Goal: Task Accomplishment & Management: Manage account settings

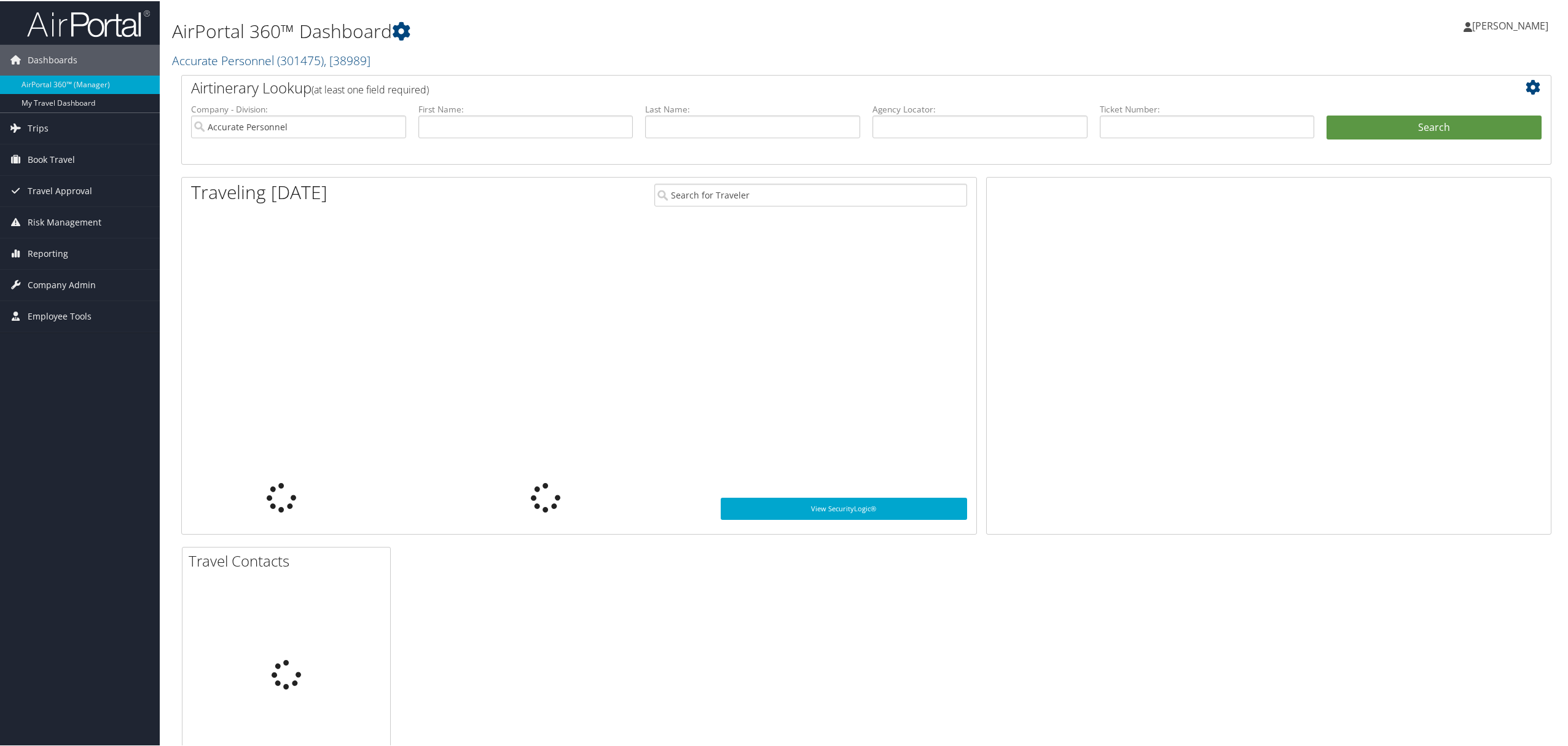
click at [1509, 28] on span "[PERSON_NAME]" at bounding box center [1510, 24] width 76 height 13
click at [1453, 104] on link "View Travel Profile" at bounding box center [1477, 109] width 137 height 21
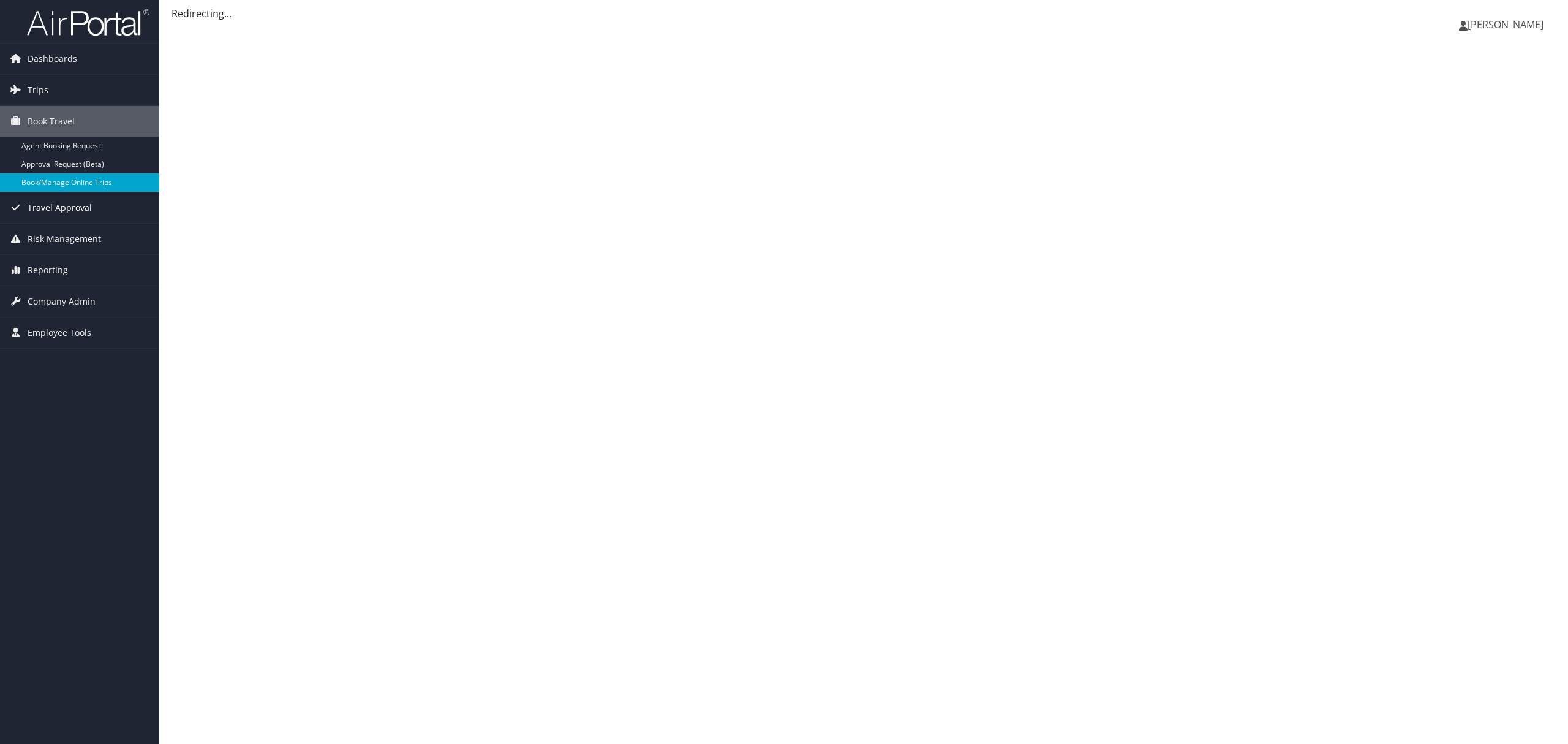
click at [86, 207] on span "Travel Approval" at bounding box center [59, 208] width 64 height 31
click at [1490, 29] on span "[PERSON_NAME]" at bounding box center [1506, 24] width 76 height 13
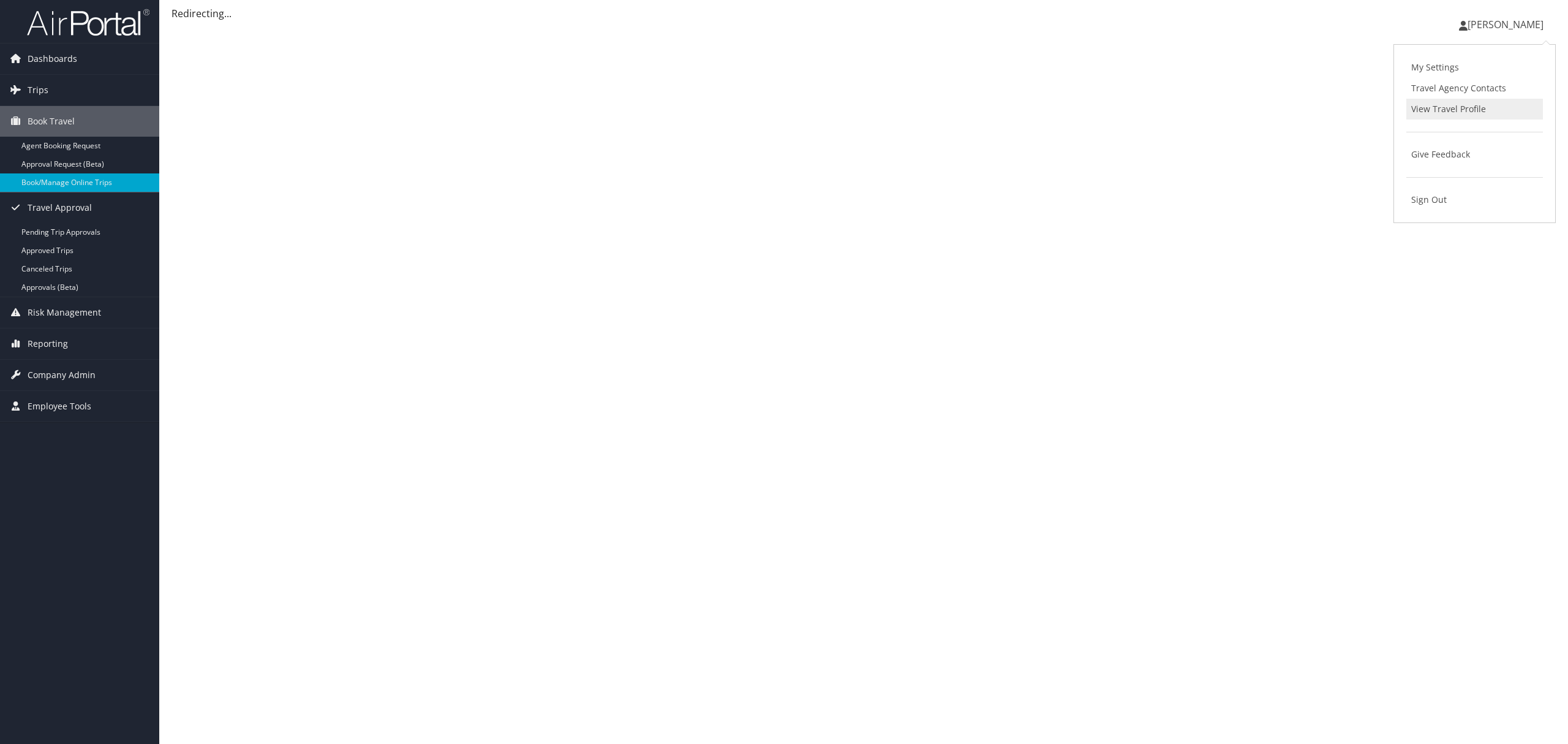
click at [1448, 104] on link "View Travel Profile" at bounding box center [1475, 109] width 136 height 21
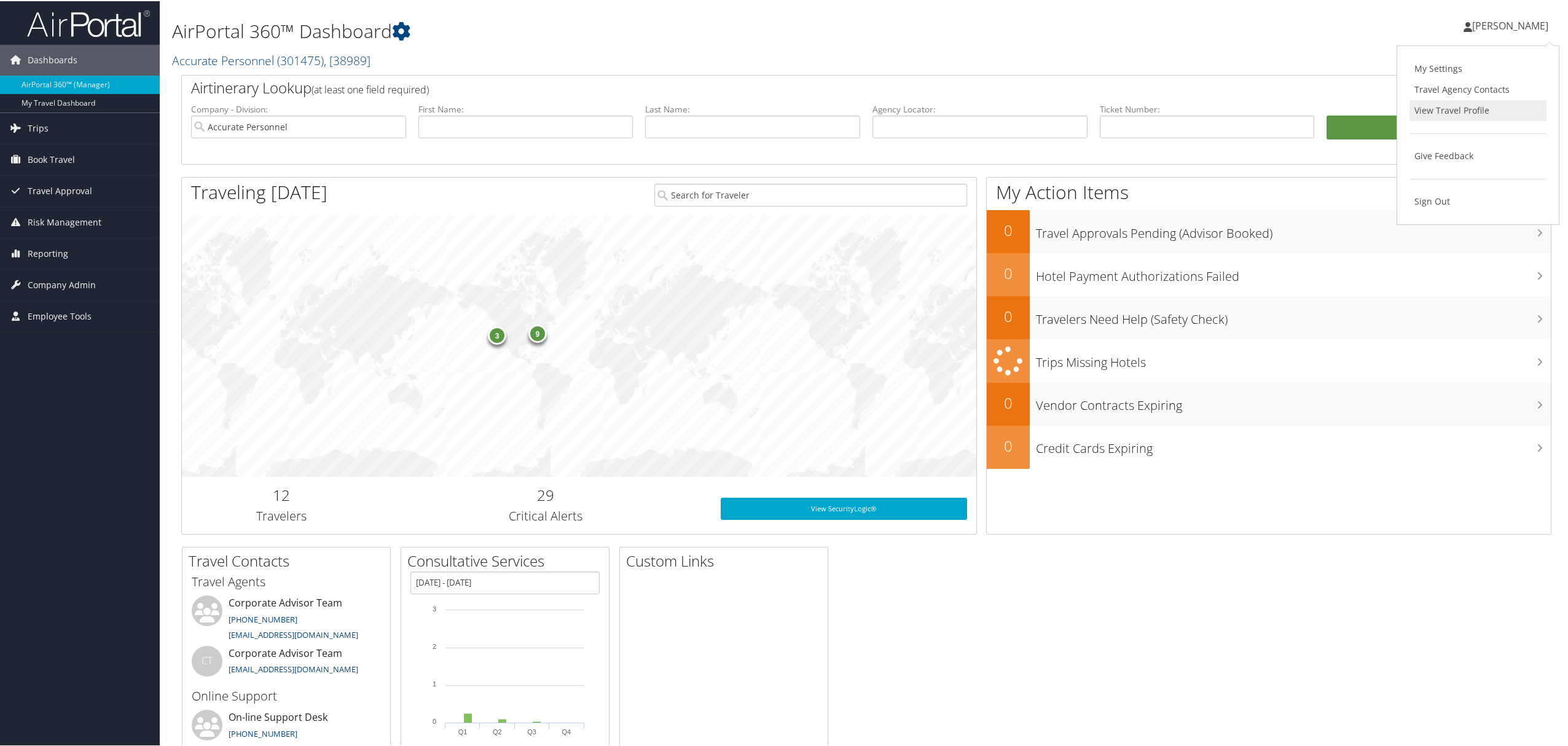
click at [1440, 108] on link "View Travel Profile" at bounding box center [1477, 109] width 137 height 21
